Goal: Task Accomplishment & Management: Use online tool/utility

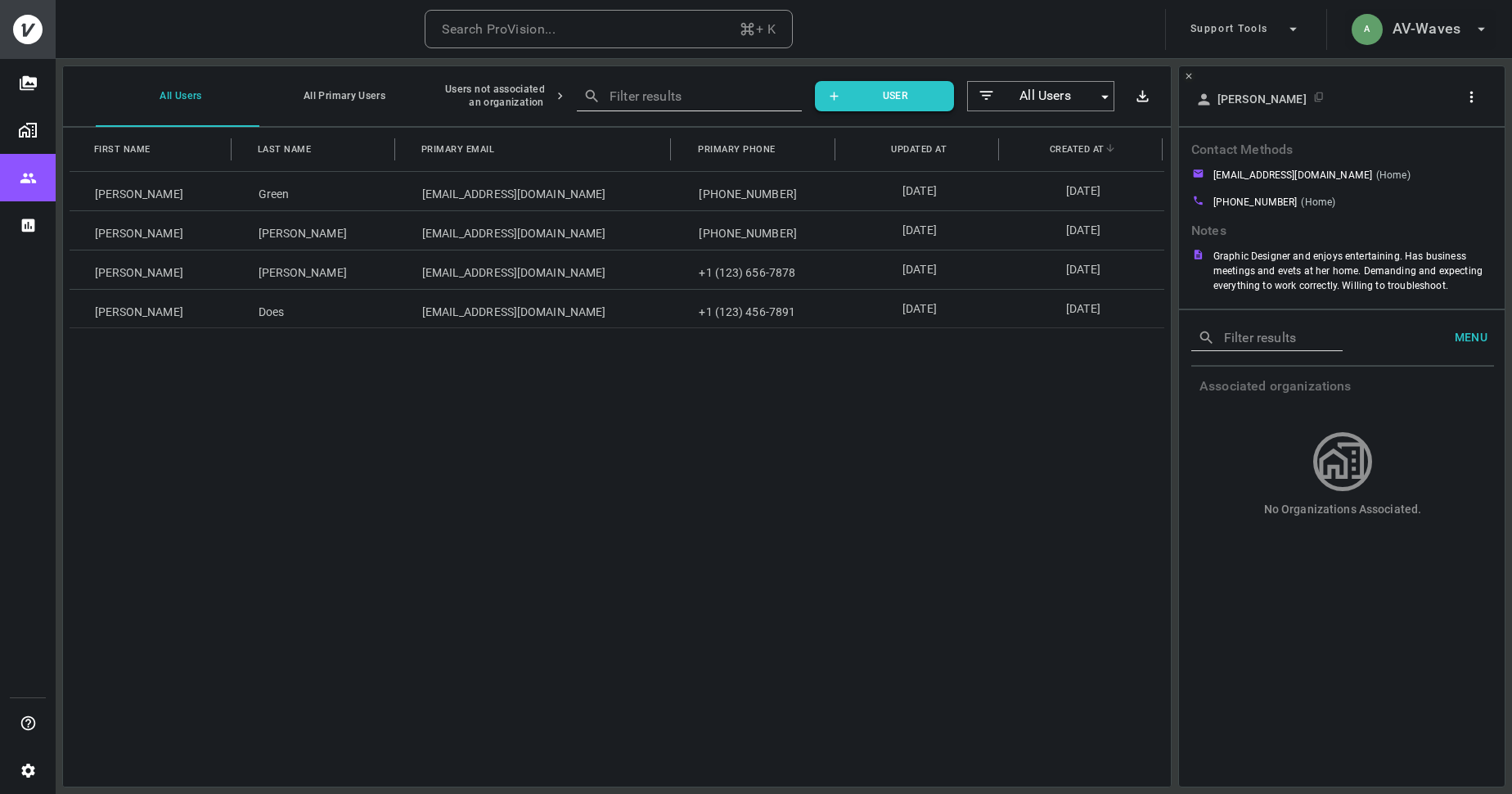
click at [1415, 23] on h6 "AV-Waves" at bounding box center [1426, 29] width 68 height 24
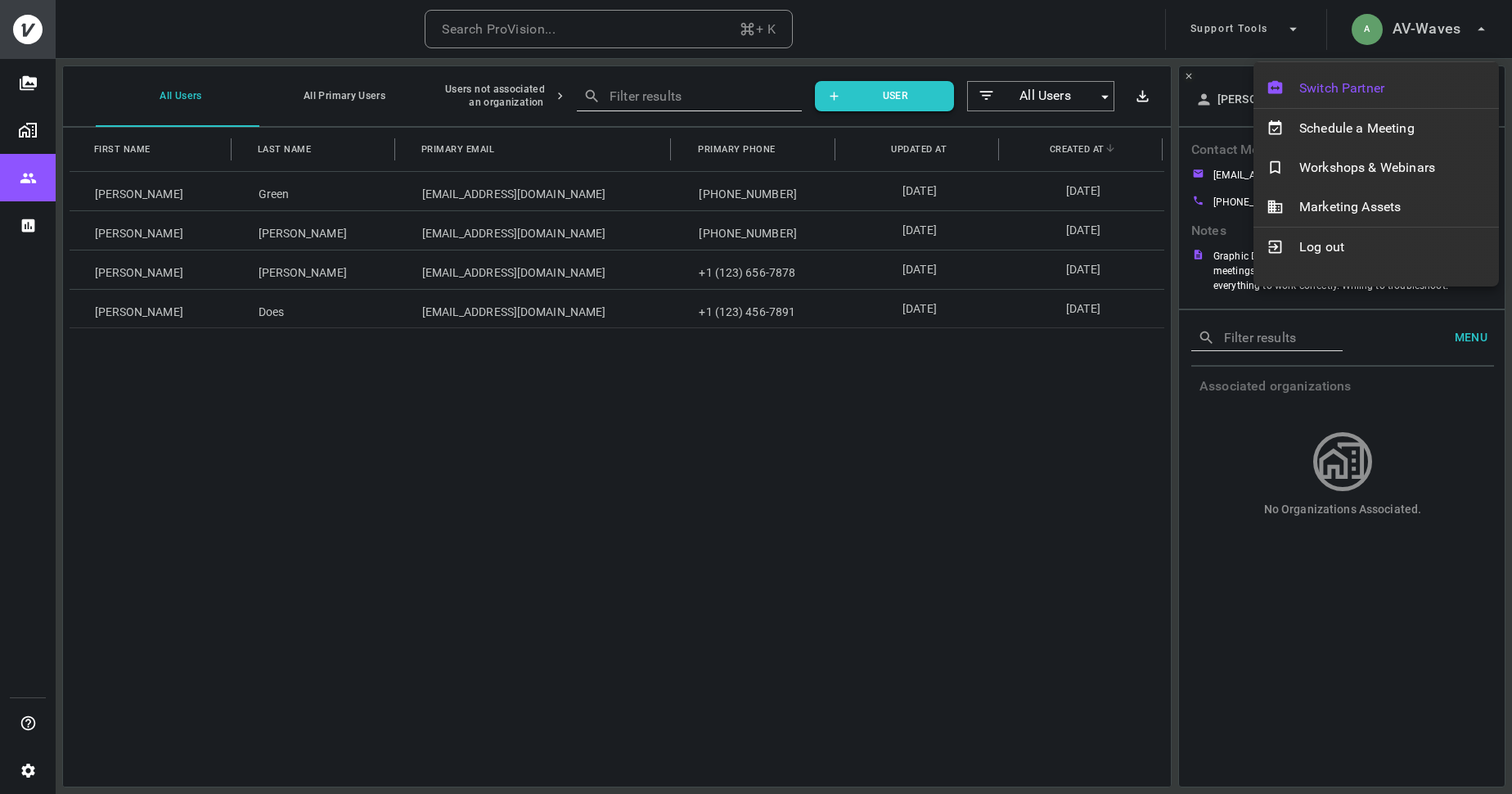
click at [1362, 88] on span "Switch Partner" at bounding box center [1392, 88] width 186 height 20
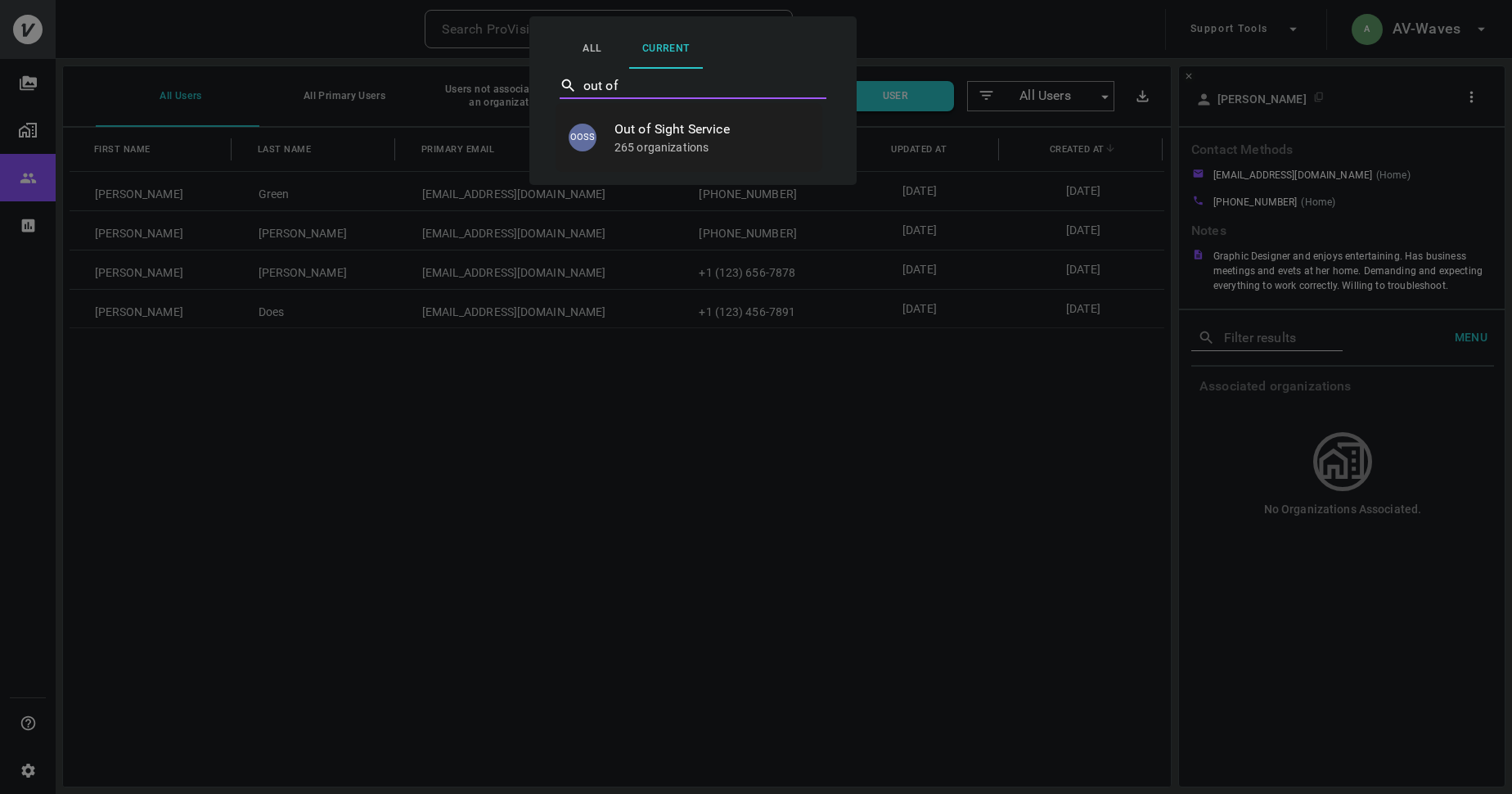
type input "out of"
click at [667, 136] on span "Out of Sight Service" at bounding box center [712, 130] width 195 height 20
